Goal: Information Seeking & Learning: Learn about a topic

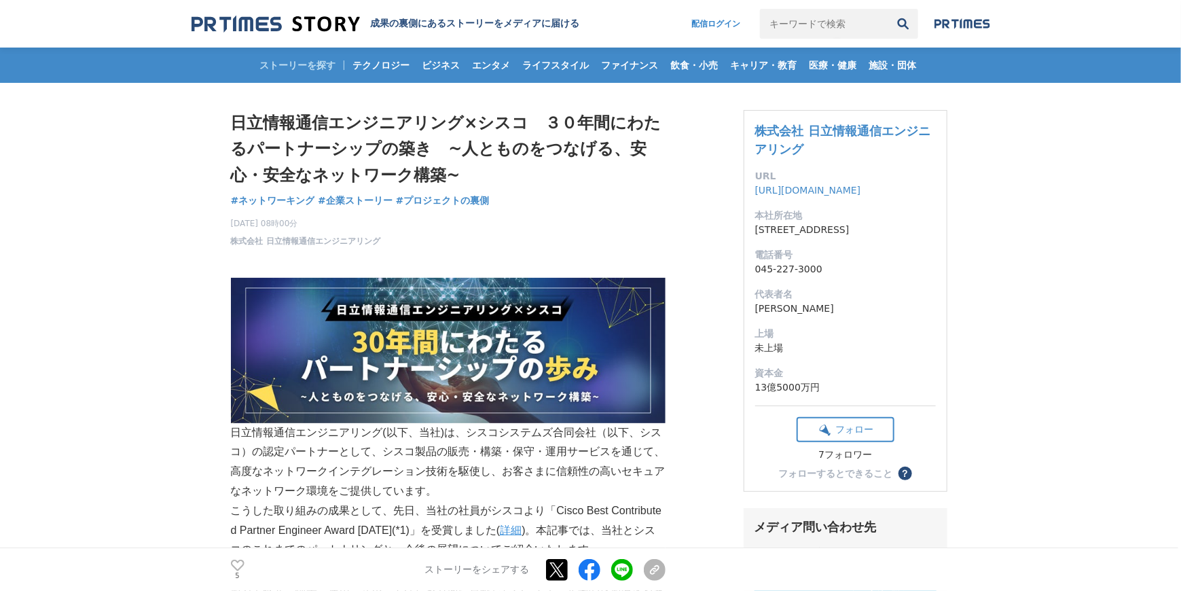
drag, startPoint x: 217, startPoint y: 94, endPoint x: 217, endPoint y: 183, distance: 88.3
drag, startPoint x: 217, startPoint y: 183, endPoint x: 215, endPoint y: 155, distance: 27.9
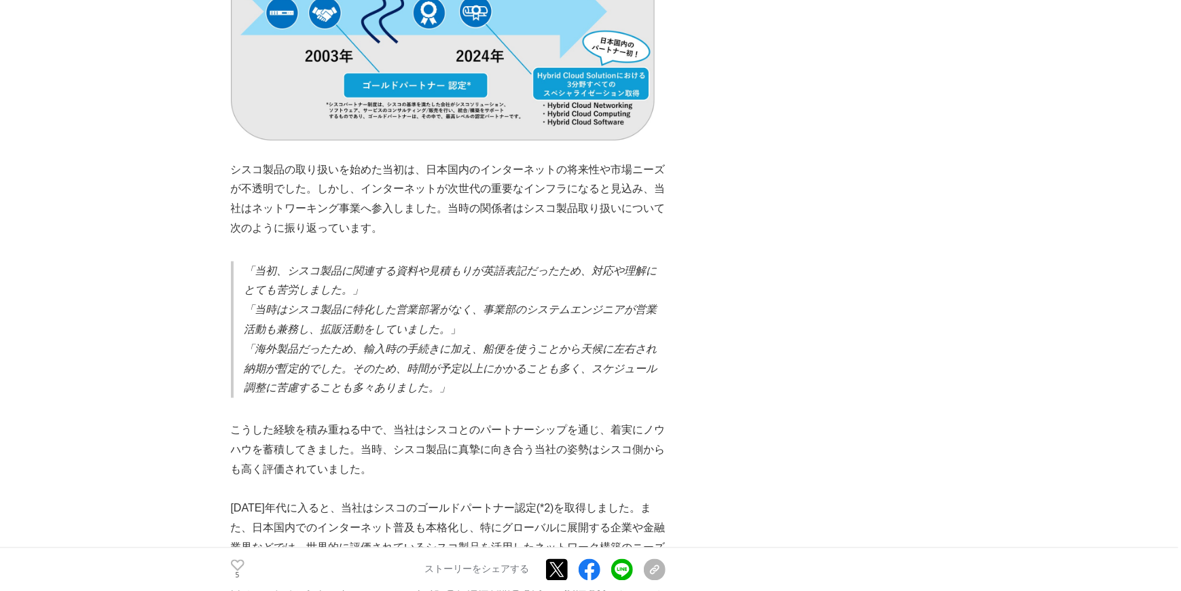
scroll to position [1177, 0]
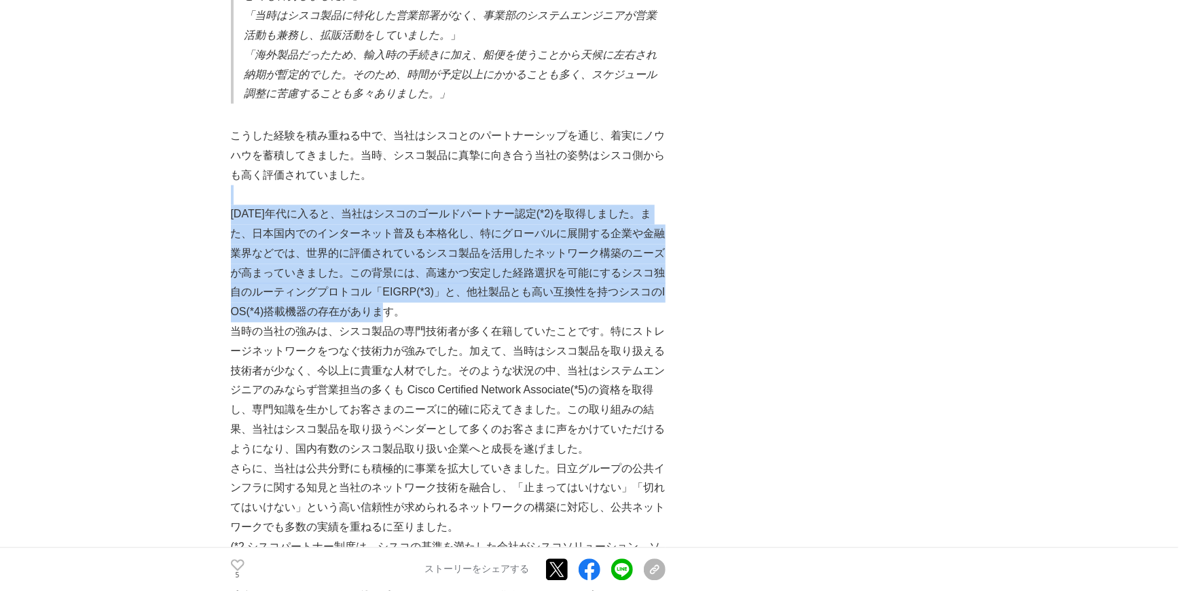
drag, startPoint x: 503, startPoint y: 191, endPoint x: 528, endPoint y: 306, distance: 117.3
click at [528, 306] on div "日立情報通信エンジニアリング(以下、当社)は、シスコシステムズ合同会社（以下、シスコ）の認定パートナーとして、シスコ製品の販売・構築・保守・運用サービスを通じ…" at bounding box center [448, 572] width 435 height 3009
drag, startPoint x: 528, startPoint y: 306, endPoint x: 482, endPoint y: 312, distance: 45.9
click at [482, 312] on div "日立情報通信エンジニアリング(以下、当社)は、シスコシステムズ合同会社（以下、シスコ）の認定パートナーとして、シスコ製品の販売・構築・保守・運用サービスを通じ…" at bounding box center [448, 572] width 435 height 3009
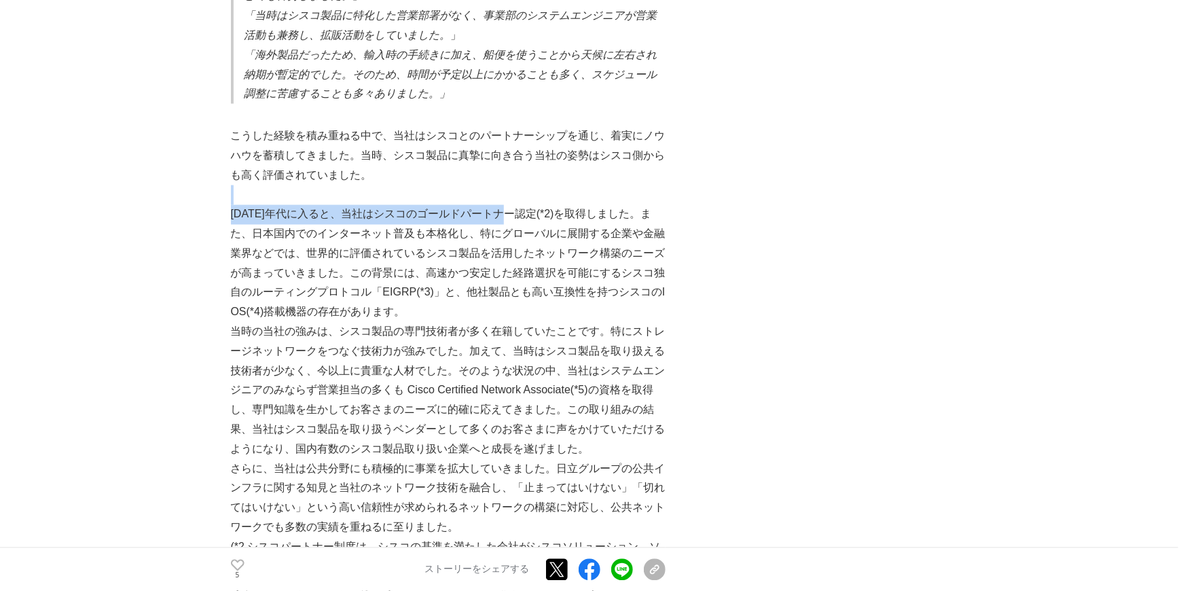
drag, startPoint x: 482, startPoint y: 310, endPoint x: 519, endPoint y: 206, distance: 110.4
click at [519, 206] on p "[DATE]年代に入ると、当社はシスコのゴールドパートナー認定(*2)を取得しました。また、日本国内でのインターネット普及も本格化し、特にグローバルに展開する…" at bounding box center [448, 263] width 435 height 117
click at [531, 300] on p "[DATE]年代に入ると、当社はシスコのゴールドパートナー認定(*2)を取得しました。また、日本国内でのインターネット普及も本格化し、特にグローバルに展開する…" at bounding box center [448, 263] width 435 height 117
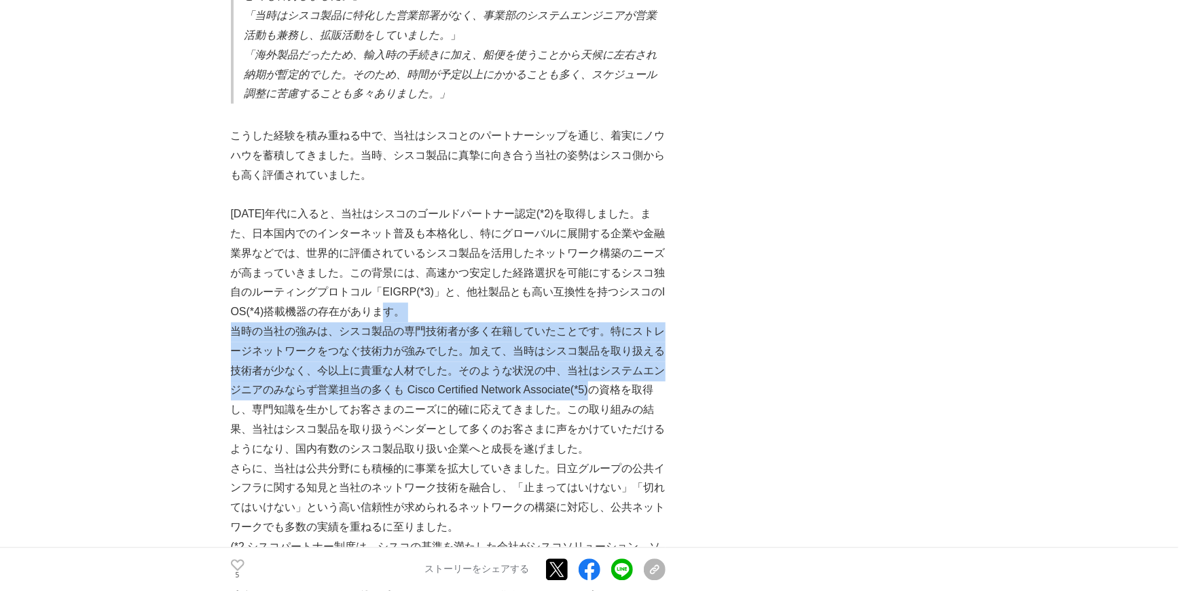
drag, startPoint x: 608, startPoint y: 300, endPoint x: 596, endPoint y: 375, distance: 76.4
click at [598, 375] on div "日立情報通信エンジニアリング(以下、当社)は、シスコシステムズ合同会社（以下、シスコ）の認定パートナーとして、シスコ製品の販売・構築・保守・運用サービスを通じ…" at bounding box center [448, 572] width 435 height 3009
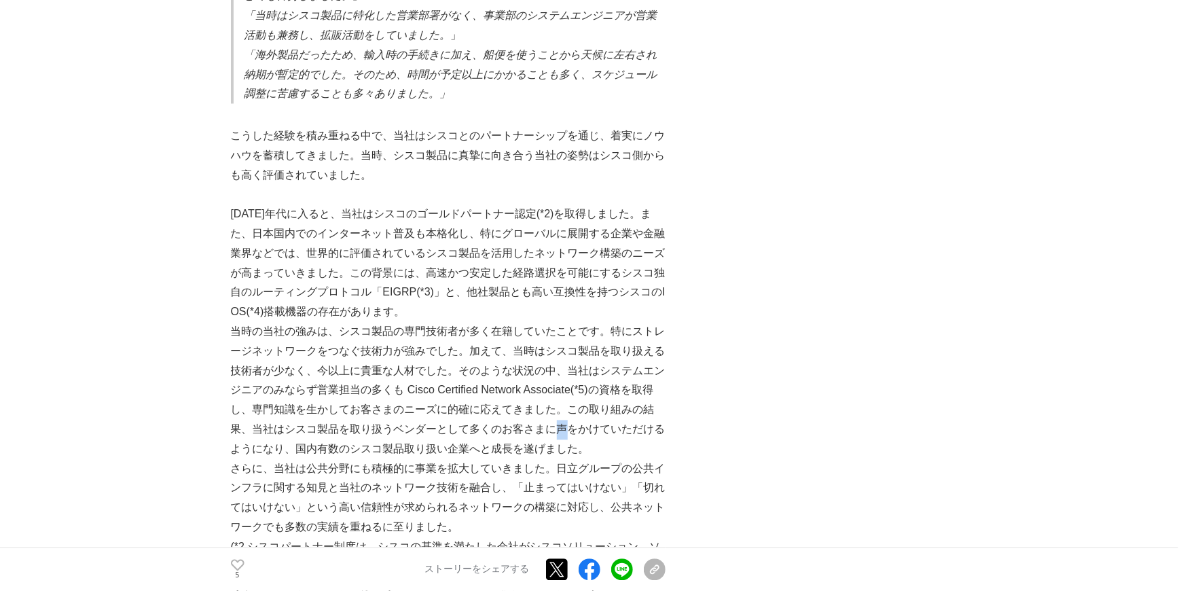
drag, startPoint x: 596, startPoint y: 375, endPoint x: 562, endPoint y: 423, distance: 58.4
click at [562, 423] on p "当時の当社の強みは、シスコ製品の専門技術者が多く在籍していたことです。特にストレージネットワークをつなぐ技術力が強みでした。加えて、当時はシスコ製品を取り扱え…" at bounding box center [448, 391] width 435 height 137
drag, startPoint x: 562, startPoint y: 423, endPoint x: 597, endPoint y: 441, distance: 38.9
click at [597, 441] on p "当時の当社の強みは、シスコ製品の専門技術者が多く在籍していたことです。特にストレージネットワークをつなぐ技術力が強みでした。加えて、当時はシスコ製品を取り扱え…" at bounding box center [448, 391] width 435 height 137
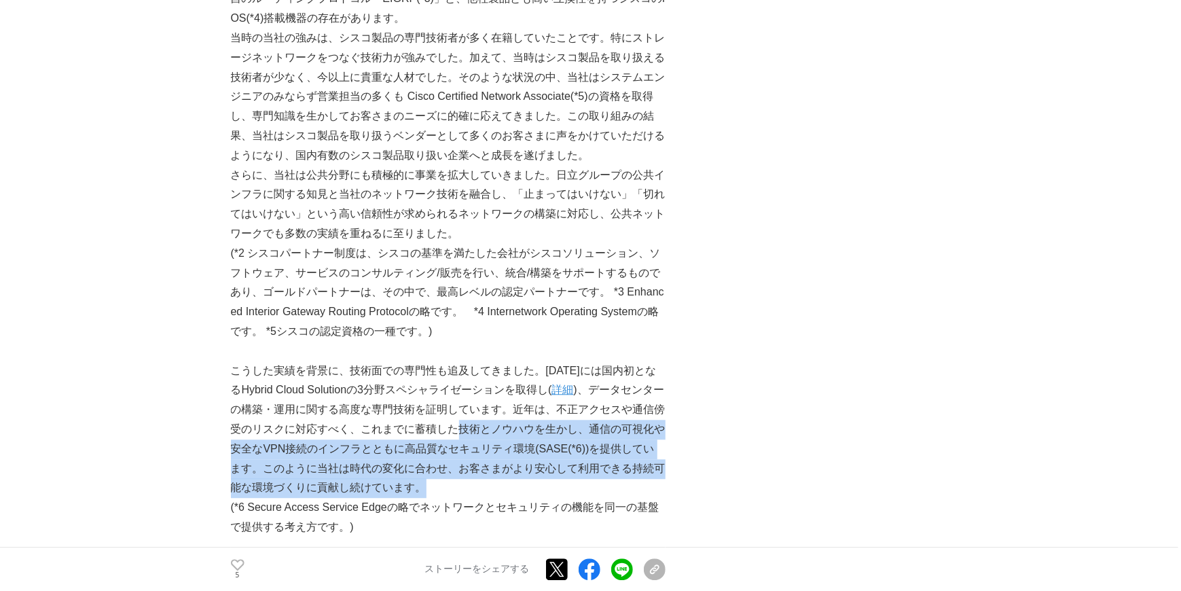
drag, startPoint x: 471, startPoint y: 474, endPoint x: 470, endPoint y: 413, distance: 60.4
click at [470, 413] on p "こうした実績を背景に、技術面での専門性も追及してきました。[DATE]には国内初となるHybrid Cloud Solutionの3分野スペシャライゼーション…" at bounding box center [448, 429] width 435 height 137
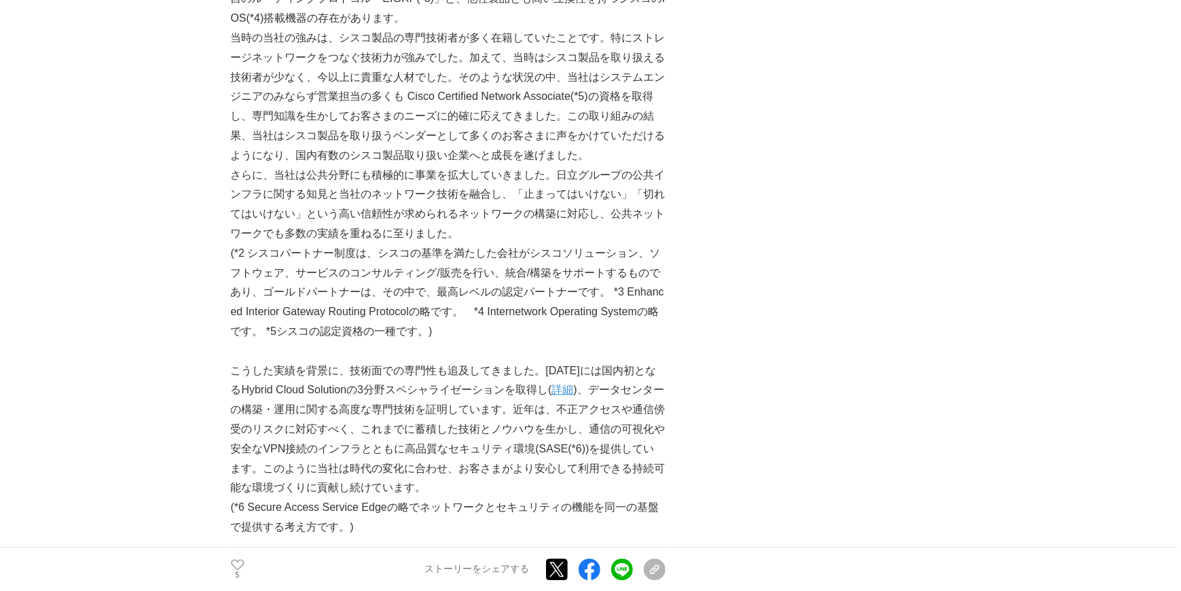
click at [467, 370] on p "こうした実績を背景に、技術面での専門性も追及してきました。[DATE]には国内初となるHybrid Cloud Solutionの3分野スペシャライゼーション…" at bounding box center [448, 429] width 435 height 137
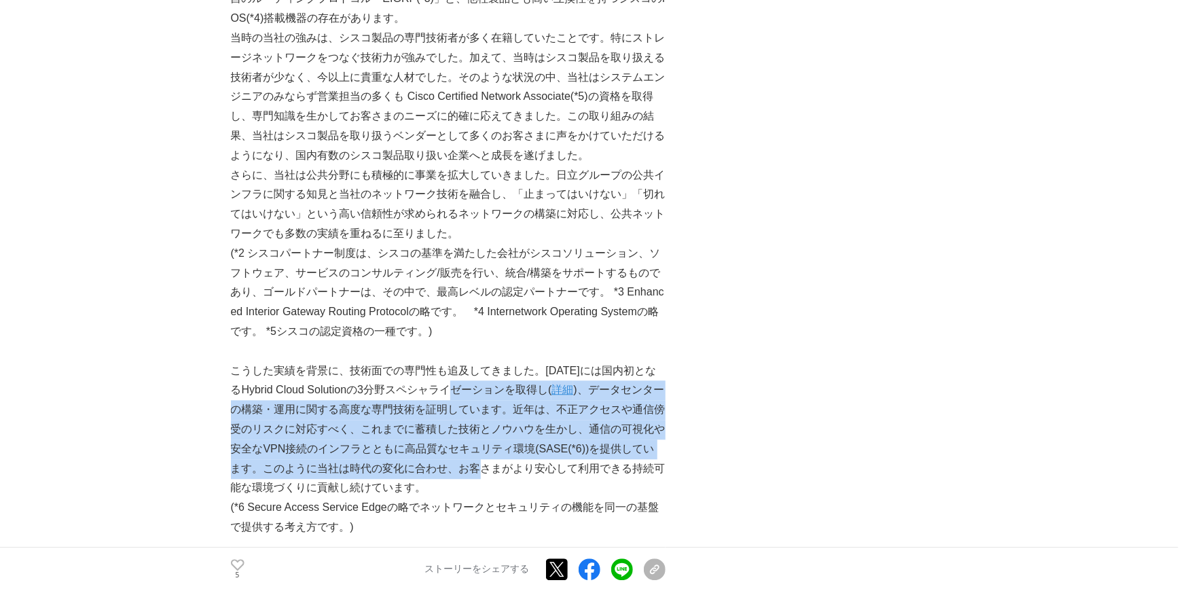
drag, startPoint x: 467, startPoint y: 370, endPoint x: 457, endPoint y: 450, distance: 80.8
click at [457, 450] on p "こうした実績を背景に、技術面での専門性も追及してきました。[DATE]には国内初となるHybrid Cloud Solutionの3分野スペシャライゼーション…" at bounding box center [448, 429] width 435 height 137
click at [329, 455] on p "こうした実績を背景に、技術面での専門性も追及してきました。[DATE]には国内初となるHybrid Cloud Solutionの3分野スペシャライゼーション…" at bounding box center [448, 429] width 435 height 137
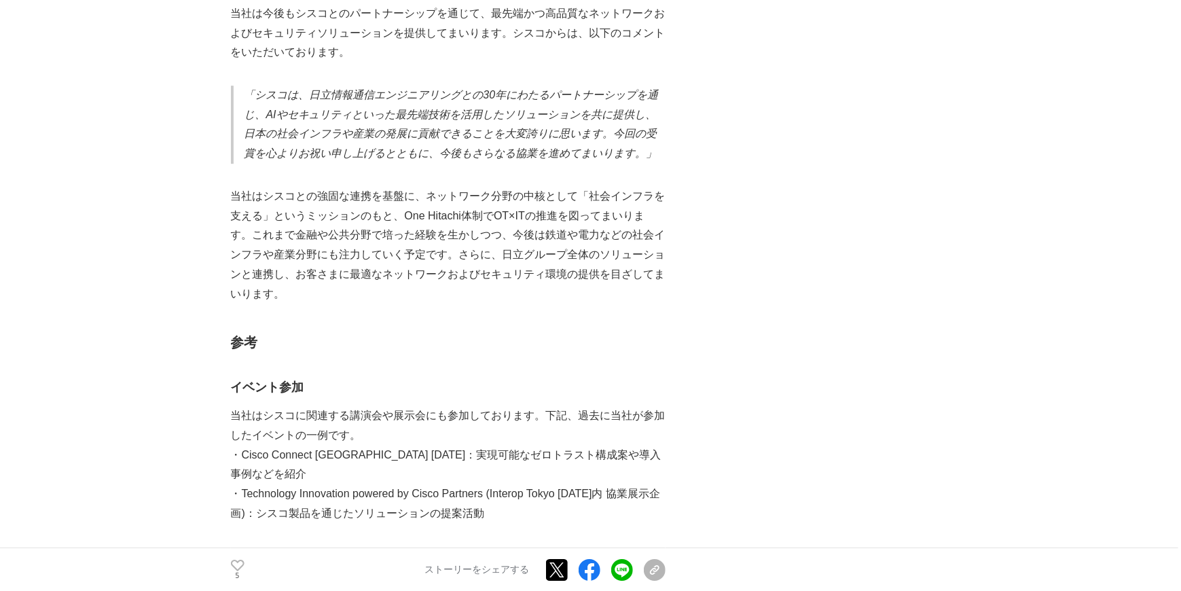
scroll to position [2353, 0]
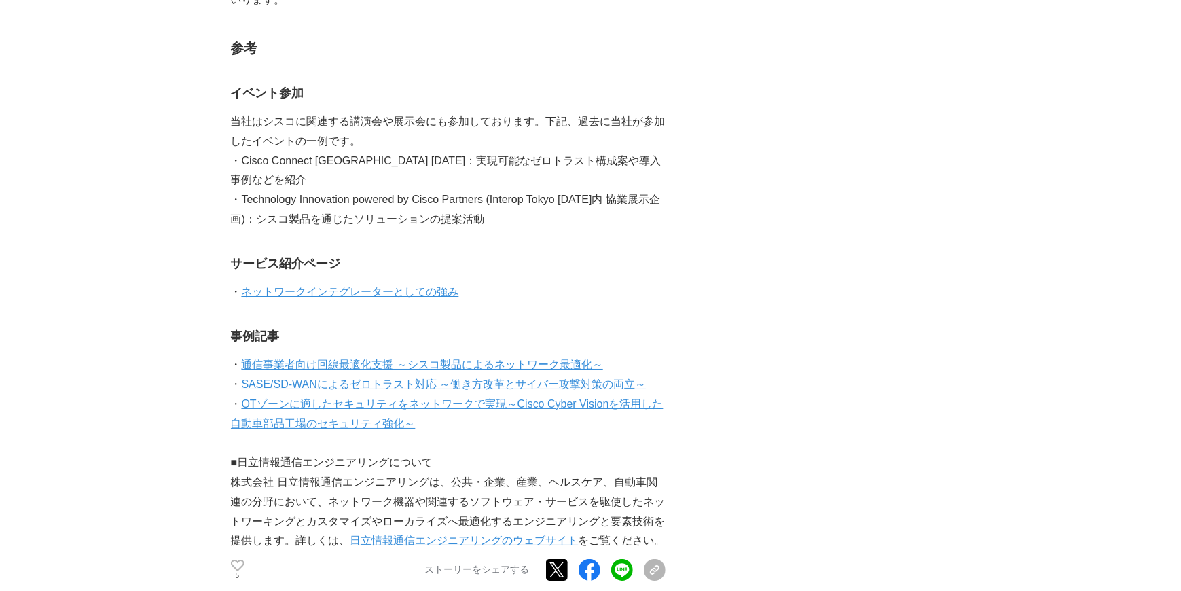
drag, startPoint x: 722, startPoint y: 125, endPoint x: 722, endPoint y: 191, distance: 65.9
drag, startPoint x: 697, startPoint y: 192, endPoint x: 694, endPoint y: 145, distance: 46.9
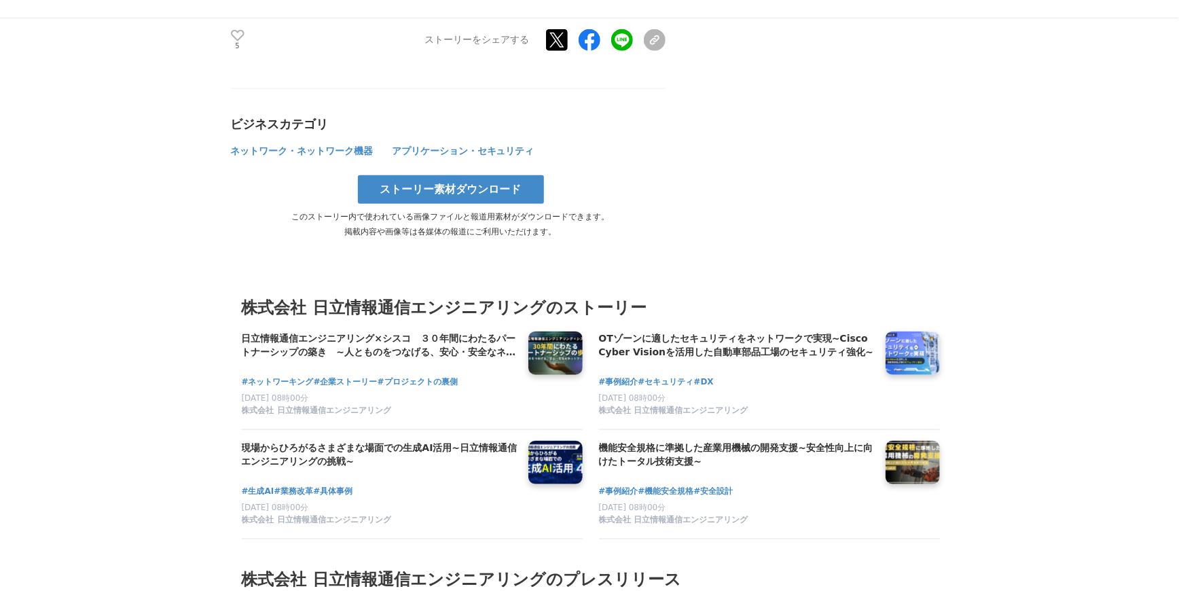
scroll to position [3531, 0]
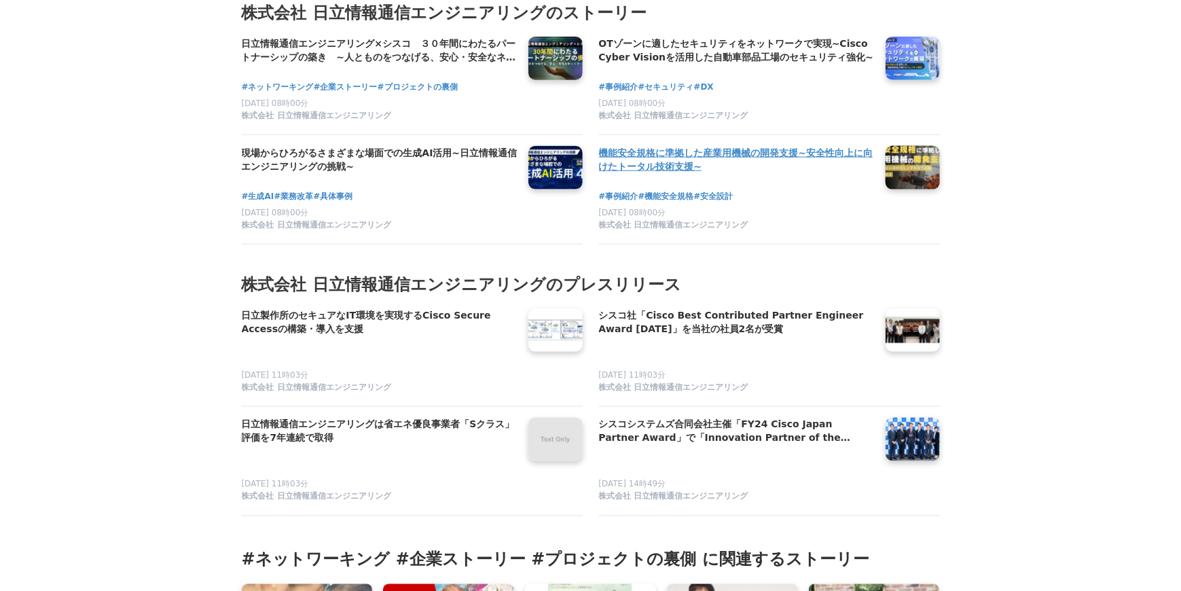
click at [642, 146] on h4 "機能安全規格に準拠した産業用機械の開発支援~安全性向上に向けたトータル技術支援~" at bounding box center [737, 160] width 276 height 28
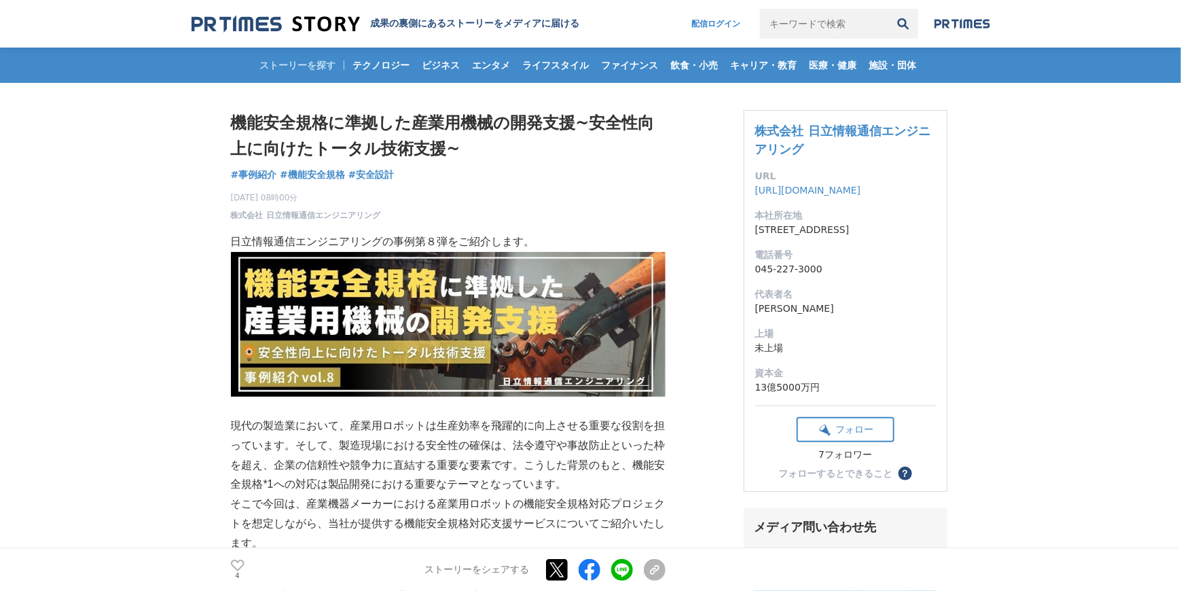
scroll to position [294, 0]
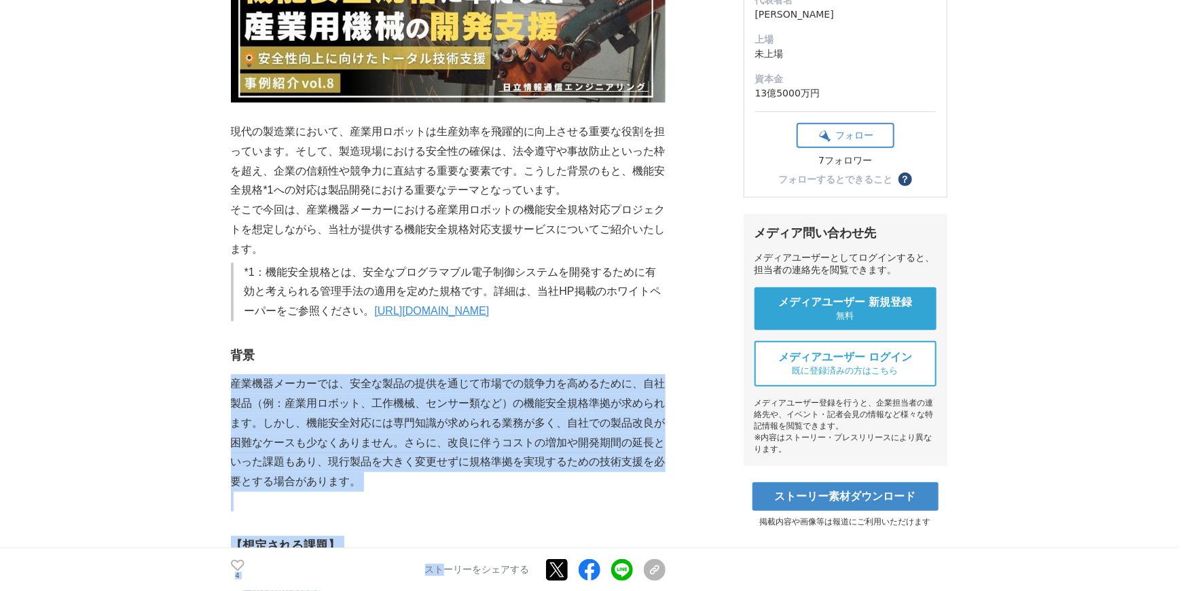
drag, startPoint x: 488, startPoint y: 352, endPoint x: 448, endPoint y: 562, distance: 212.8
drag, startPoint x: 448, startPoint y: 562, endPoint x: 408, endPoint y: 523, distance: 55.7
click at [408, 511] on p at bounding box center [448, 502] width 435 height 20
click at [411, 511] on p at bounding box center [448, 502] width 435 height 20
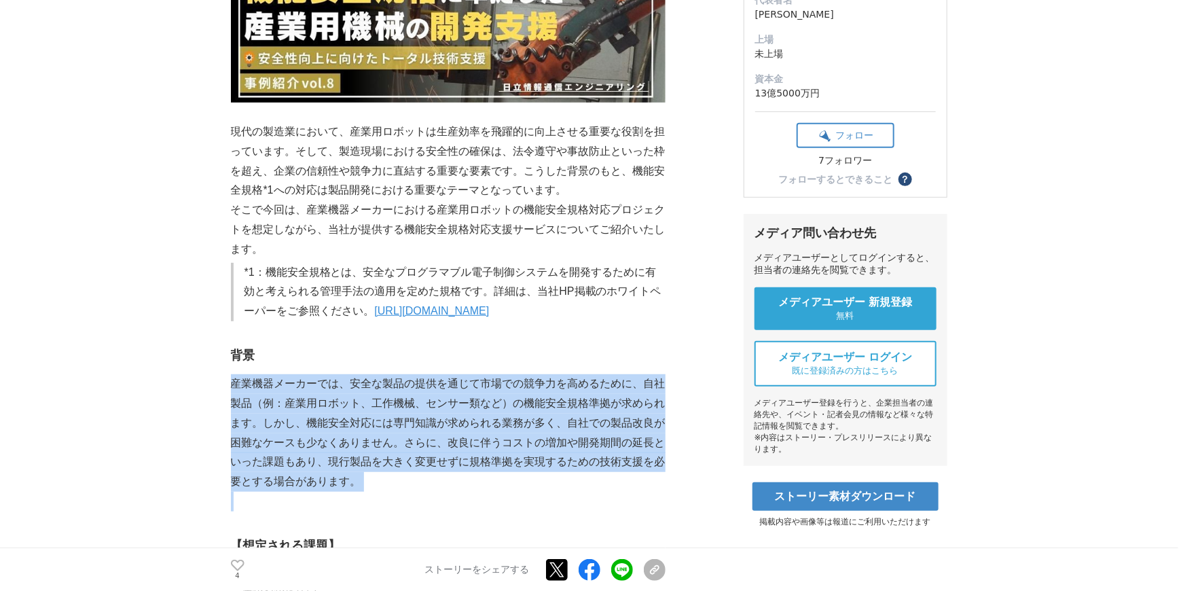
drag, startPoint x: 585, startPoint y: 362, endPoint x: 563, endPoint y: 517, distance: 156.3
drag, startPoint x: 562, startPoint y: 517, endPoint x: 487, endPoint y: 513, distance: 75.5
click at [487, 511] on p at bounding box center [448, 502] width 435 height 20
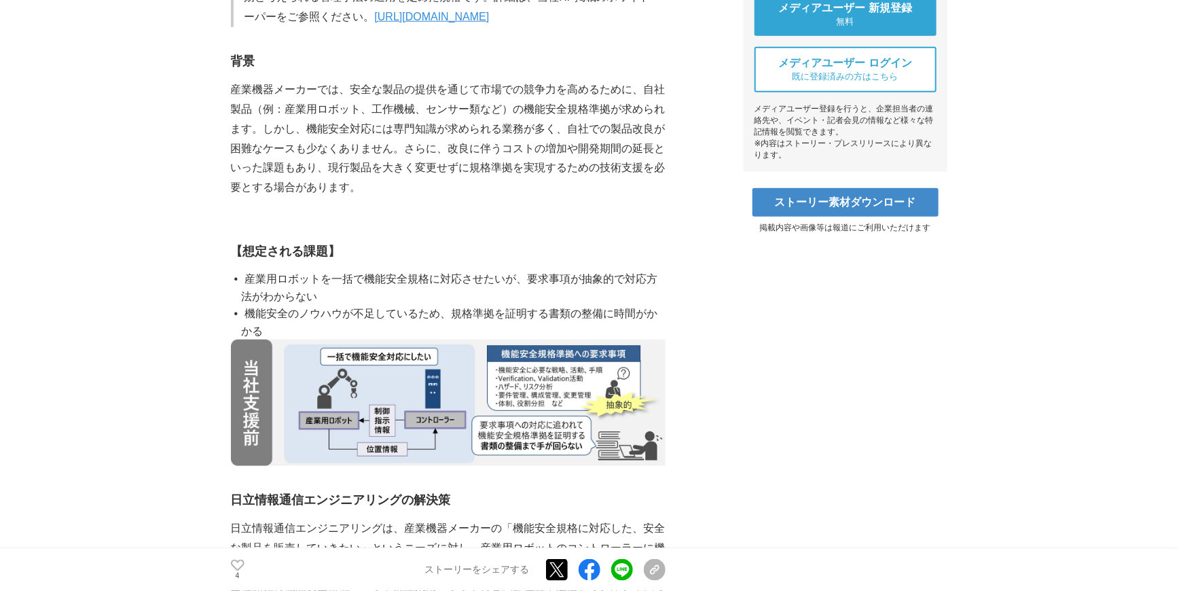
click at [495, 305] on li "産業用ロボットを一括で機能安全規格に対応させたいが、要求事項が抽象的で対応方法がわからない" at bounding box center [454, 287] width 424 height 35
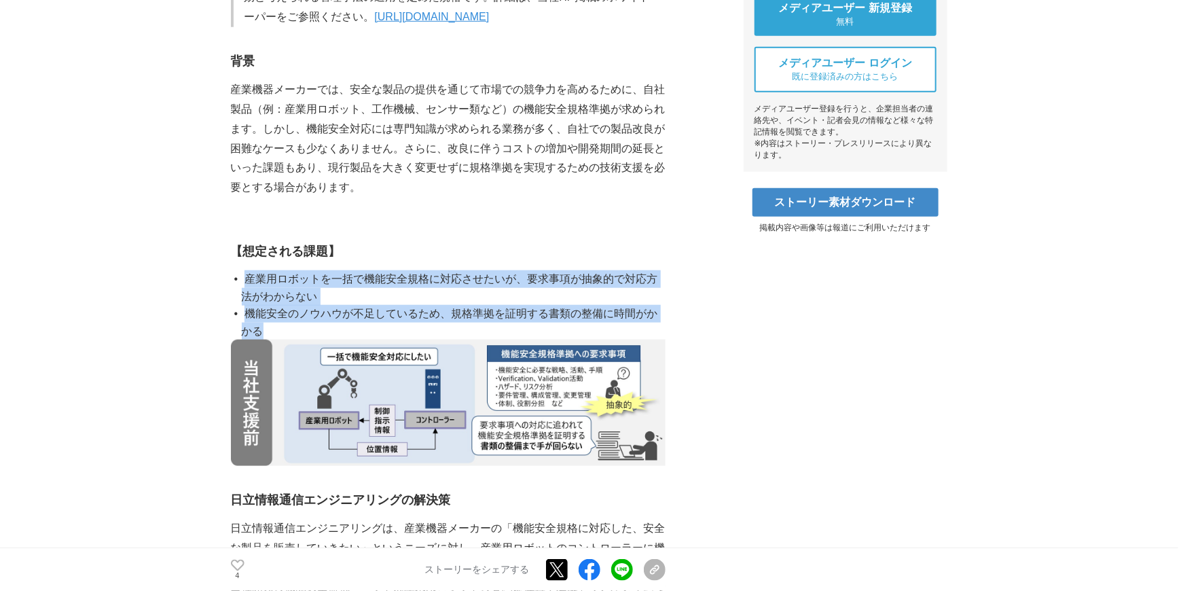
drag, startPoint x: 457, startPoint y: 251, endPoint x: 425, endPoint y: 349, distance: 102.8
drag, startPoint x: 425, startPoint y: 349, endPoint x: 403, endPoint y: 349, distance: 21.7
click at [403, 339] on li "機能安全のノウハウが不足しているため、規格準拠を証明する書類の整備に時間がかかる" at bounding box center [454, 322] width 424 height 35
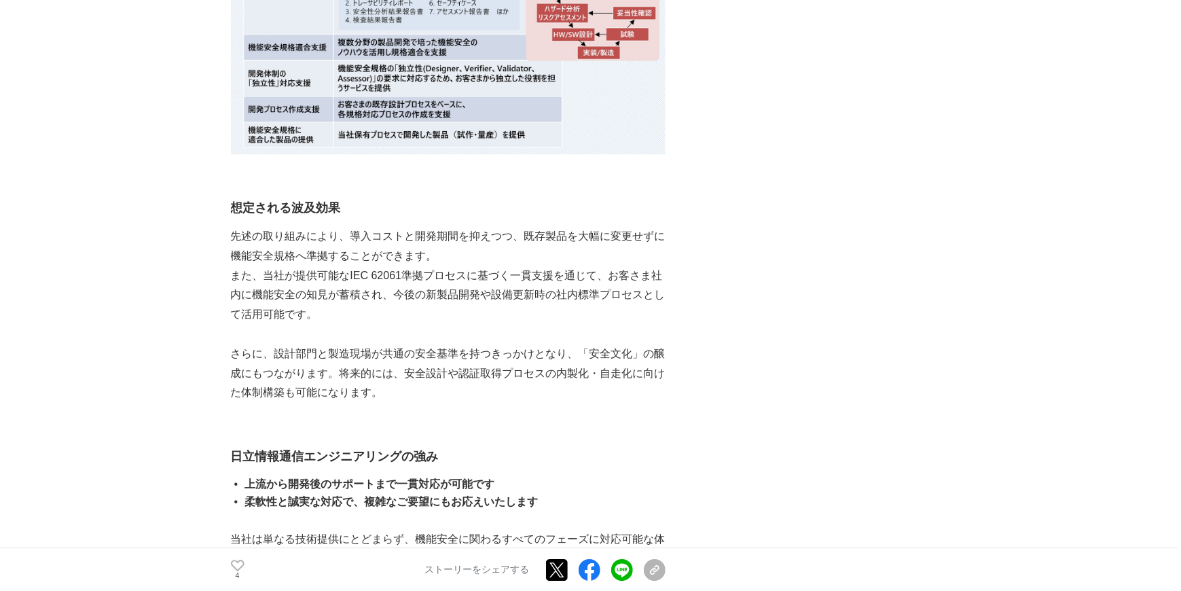
scroll to position [2059, 0]
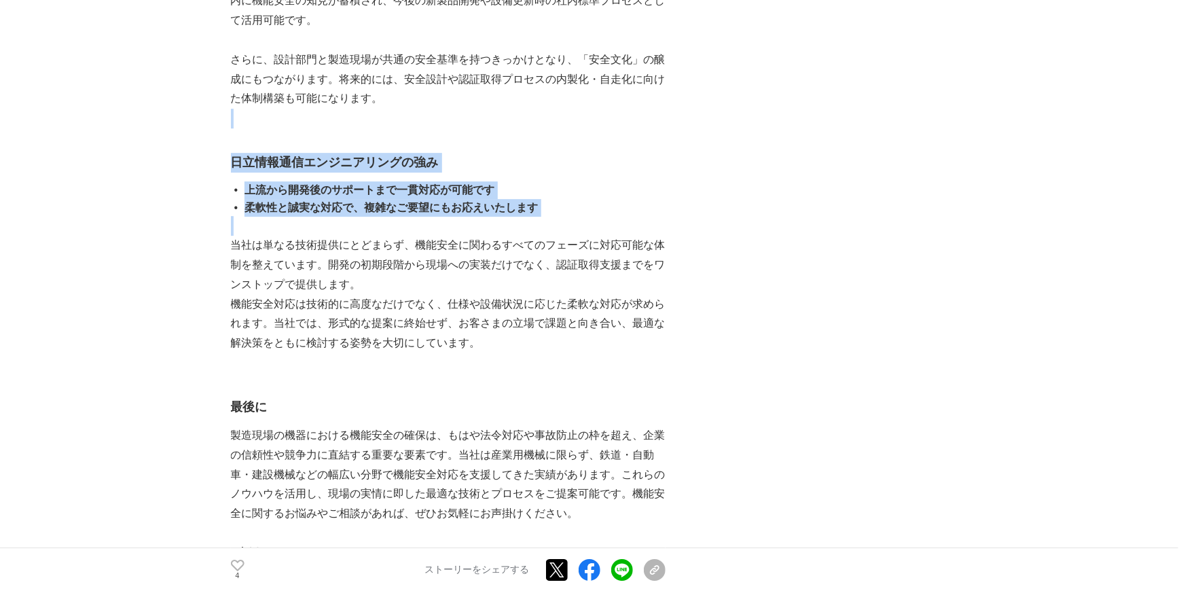
drag, startPoint x: 657, startPoint y: 143, endPoint x: 652, endPoint y: 242, distance: 99.3
drag, startPoint x: 652, startPoint y: 242, endPoint x: 614, endPoint y: 255, distance: 40.2
click at [614, 236] on p at bounding box center [448, 226] width 435 height 20
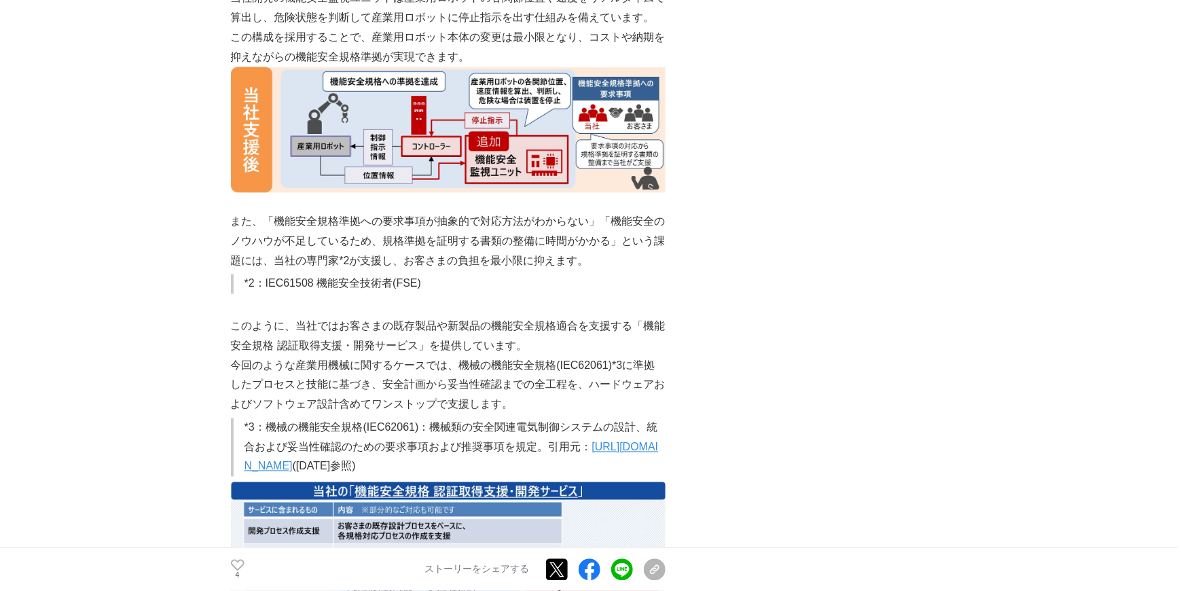
scroll to position [883, 0]
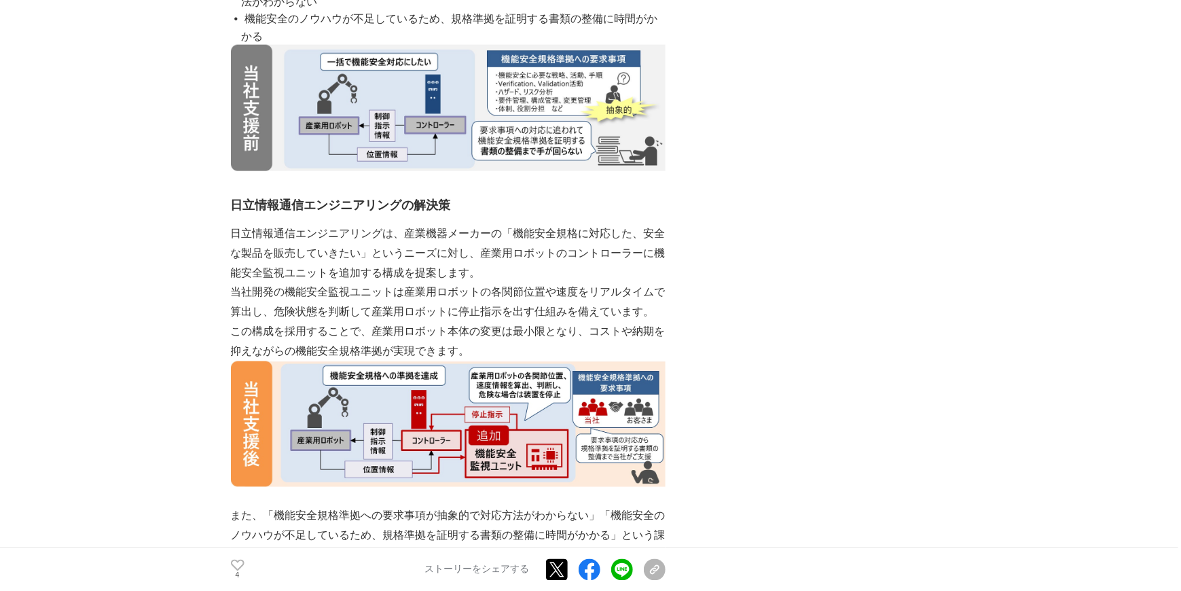
drag, startPoint x: 612, startPoint y: 239, endPoint x: 193, endPoint y: 332, distance: 429.8
drag, startPoint x: 206, startPoint y: 223, endPoint x: 198, endPoint y: 394, distance: 171.3
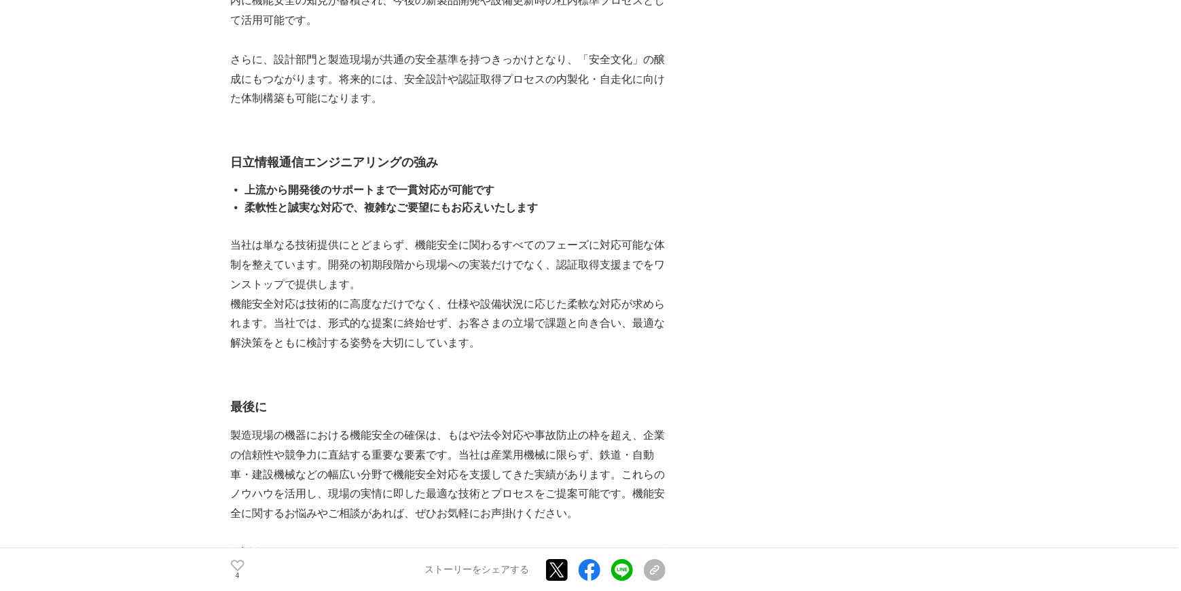
scroll to position [2353, 0]
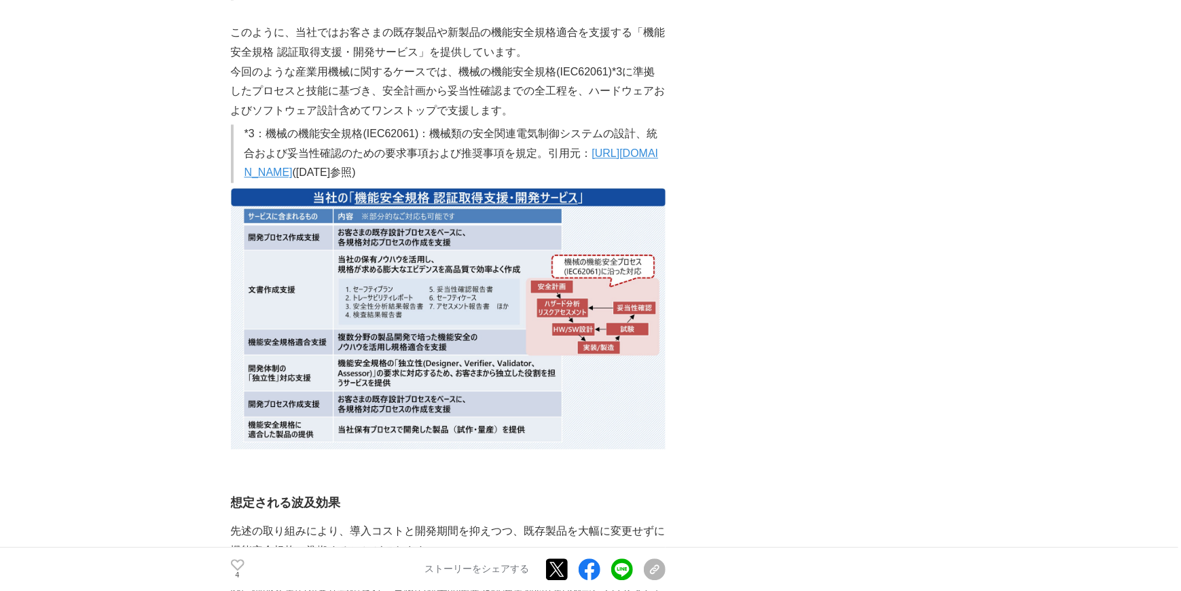
scroll to position [1177, 0]
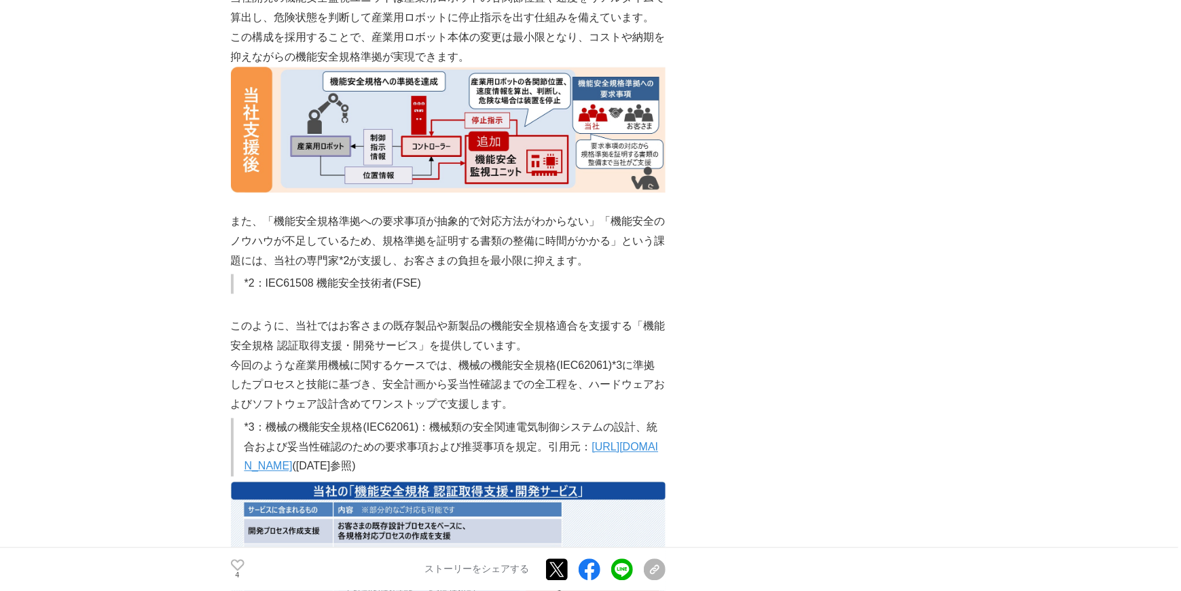
drag, startPoint x: 738, startPoint y: 224, endPoint x: 732, endPoint y: 293, distance: 69.5
